Goal: Information Seeking & Learning: Stay updated

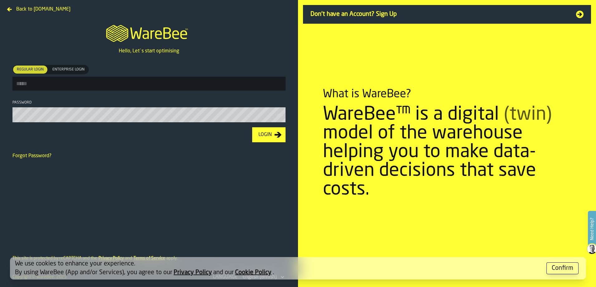
type input "**********"
click at [274, 135] on icon "button-Login" at bounding box center [277, 134] width 7 height 7
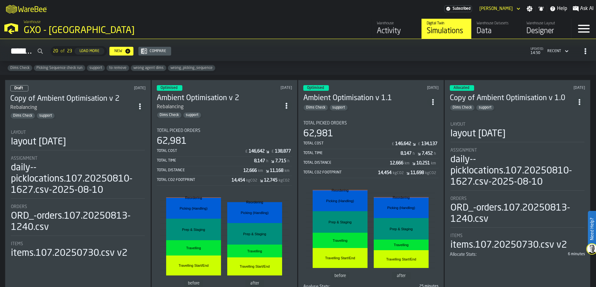
click at [393, 28] on div "Activity" at bounding box center [397, 31] width 40 height 10
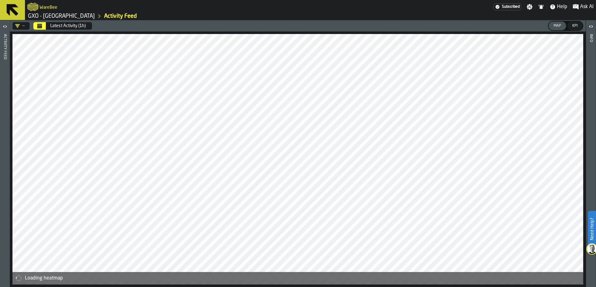
click at [41, 26] on icon "Calendar" at bounding box center [39, 26] width 5 height 3
